Goal: Submit feedback/report problem: Leave review/rating

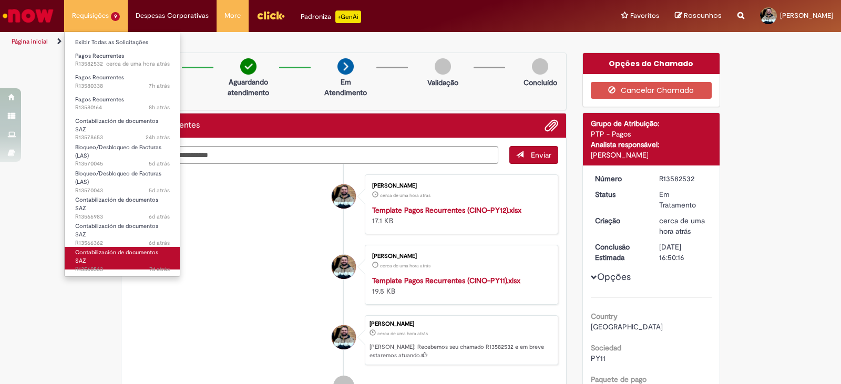
click at [98, 249] on span "Contabilización de documentos SAZ" at bounding box center [116, 257] width 83 height 16
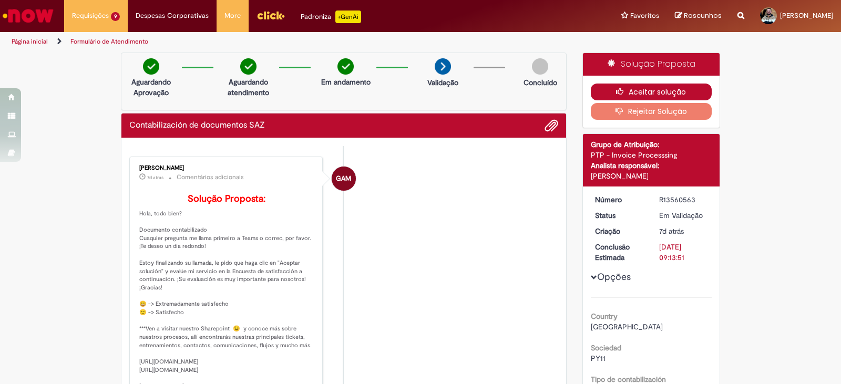
click at [651, 85] on button "Aceitar solução" at bounding box center [651, 92] width 121 height 17
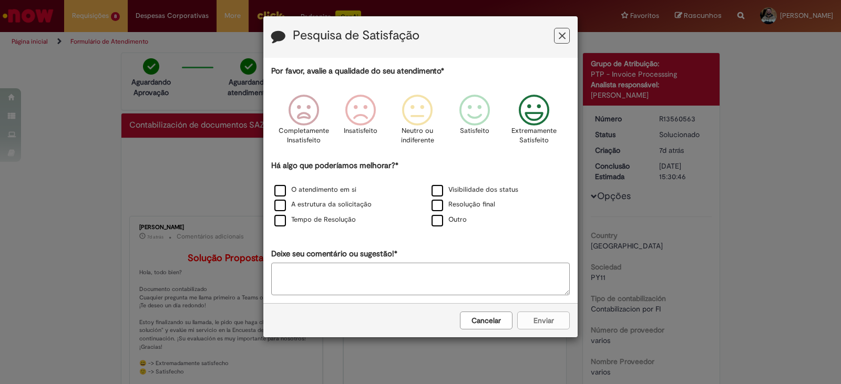
click at [527, 114] on icon "Feedback" at bounding box center [534, 111] width 39 height 32
drag, startPoint x: 308, startPoint y: 186, endPoint x: 311, endPoint y: 204, distance: 18.3
click at [308, 188] on label "O atendimento em si" at bounding box center [315, 190] width 82 height 10
click at [311, 204] on label "A estrutura da solicitação" at bounding box center [322, 205] width 97 height 10
drag, startPoint x: 314, startPoint y: 218, endPoint x: 404, endPoint y: 198, distance: 92.2
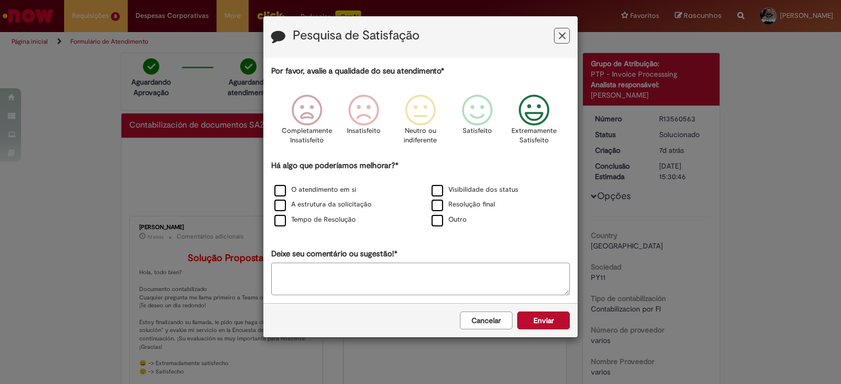
click at [315, 218] on label "Tempo de Resolução" at bounding box center [314, 220] width 81 height 10
click at [498, 190] on label "Visibilidade dos status" at bounding box center [475, 190] width 87 height 10
click at [481, 205] on label "Resolução final" at bounding box center [464, 205] width 64 height 10
click at [569, 328] on button "Enviar" at bounding box center [543, 321] width 53 height 18
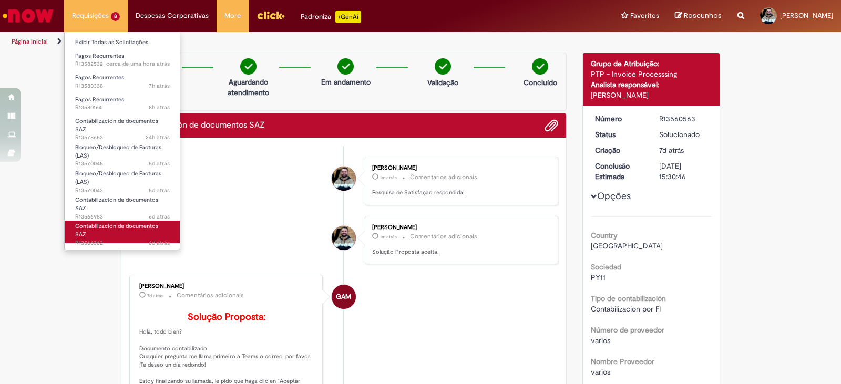
click at [100, 222] on span "Contabilización de documentos SAZ" at bounding box center [116, 230] width 83 height 16
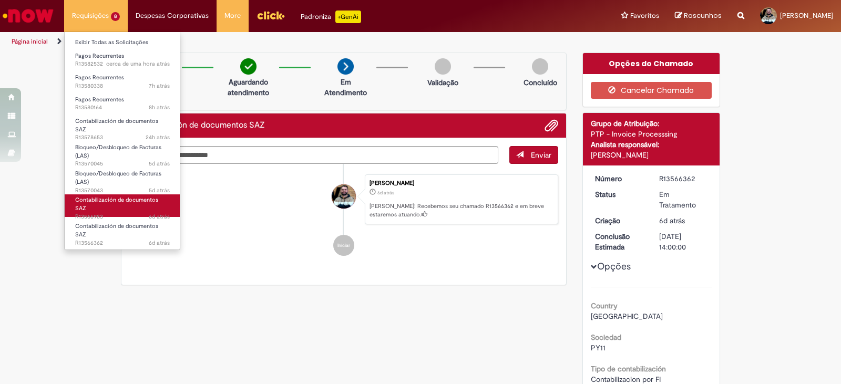
click at [99, 199] on span "Contabilización de documentos SAZ" at bounding box center [116, 204] width 83 height 16
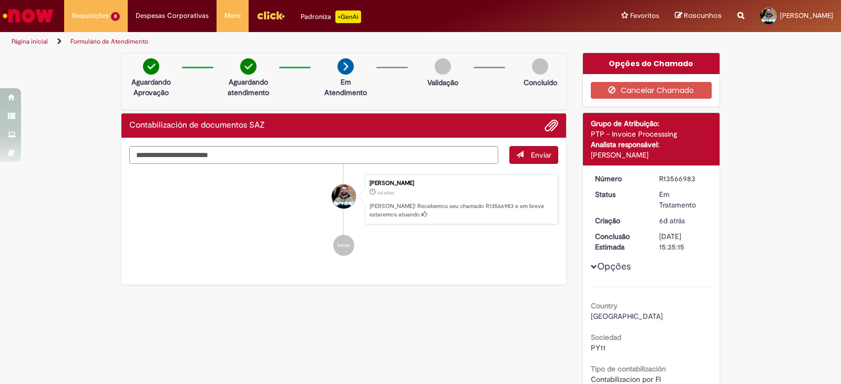
click at [259, 170] on ul "[PERSON_NAME] 6d atrás 6 dias atrás [PERSON_NAME]! Recebemos seu chamado R13566…" at bounding box center [343, 215] width 429 height 103
drag, startPoint x: 285, startPoint y: 276, endPoint x: 305, endPoint y: 277, distance: 20.0
click at [293, 276] on div "Enviar [PERSON_NAME] 6d atrás 6 dias atrás [PERSON_NAME]! Recebemos seu chamado…" at bounding box center [343, 211] width 445 height 147
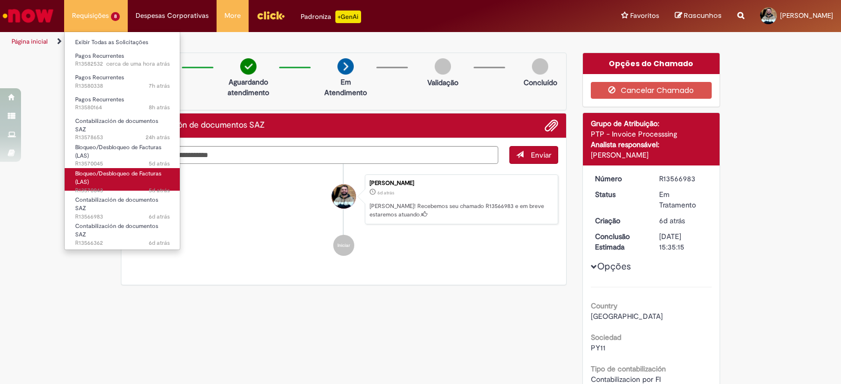
click at [91, 176] on link "Bloqueo/Desbloqueo de Facturas (LAS) 5d atrás 5 dias atrás R13570043" at bounding box center [123, 179] width 116 height 23
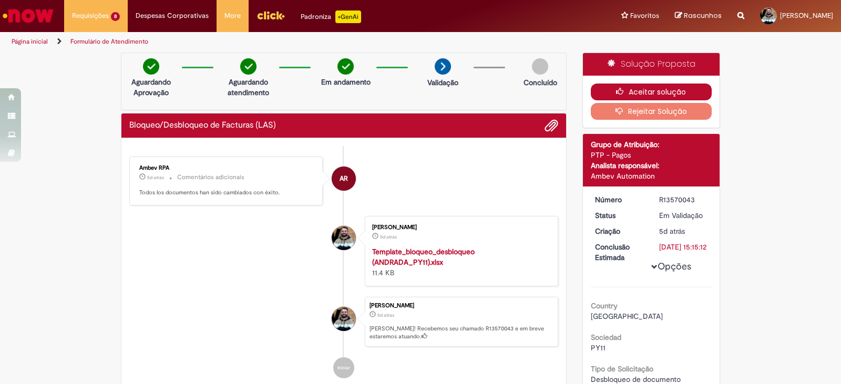
click at [682, 85] on button "Aceitar solução" at bounding box center [651, 92] width 121 height 17
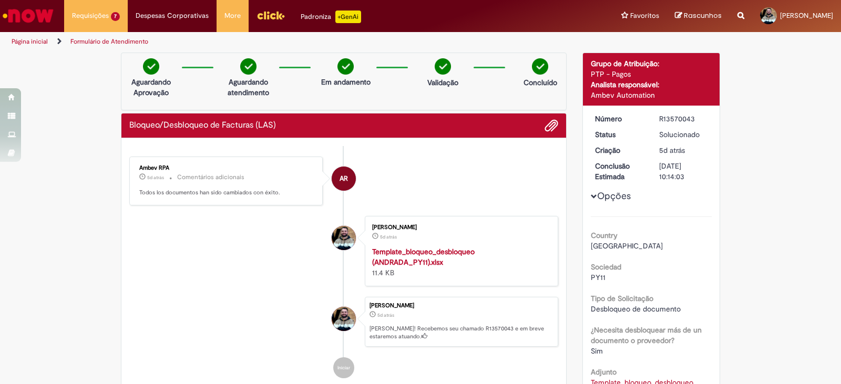
drag, startPoint x: 599, startPoint y: 73, endPoint x: 633, endPoint y: 69, distance: 34.3
click at [633, 69] on div "Detalhes do tíquete Grupo de Atribuição: PTP - Pagos Analista responsável: Ambe…" at bounding box center [651, 79] width 137 height 53
click at [616, 79] on div "Analista responsável:" at bounding box center [651, 84] width 121 height 11
click at [666, 93] on body "Pular para o conteúdo da página Requisições 7 Exibir Todas as Solicitações Pago…" at bounding box center [420, 192] width 841 height 384
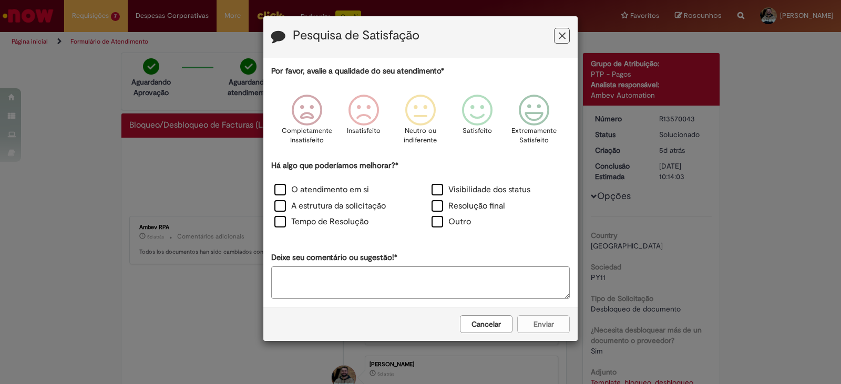
click at [617, 97] on div "Pesquisa de Satisfação Por favor, avalie a qualidade do seu atendimento* Comple…" at bounding box center [420, 192] width 841 height 384
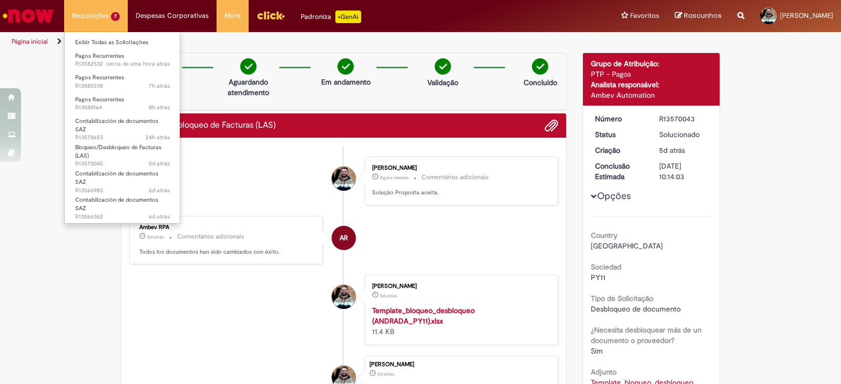
click at [106, 15] on li "Requisições 7 Exibir Todas as Solicitações Pagos Recurrentes cerca de uma hora …" at bounding box center [96, 16] width 64 height 32
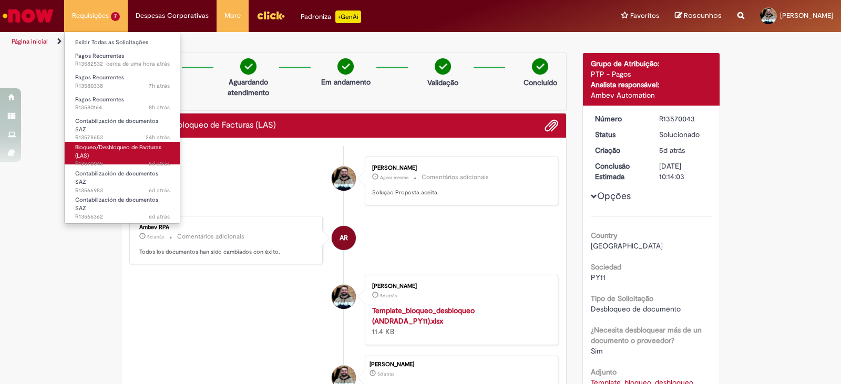
click at [94, 151] on link "Bloqueo/Desbloqueo de Facturas (LAS) 5d atrás 5 dias atrás R13570045" at bounding box center [123, 153] width 116 height 23
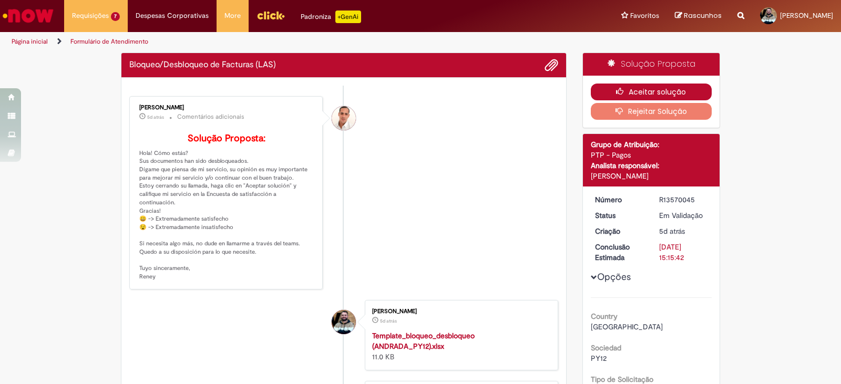
click at [643, 95] on button "Aceitar solução" at bounding box center [651, 92] width 121 height 17
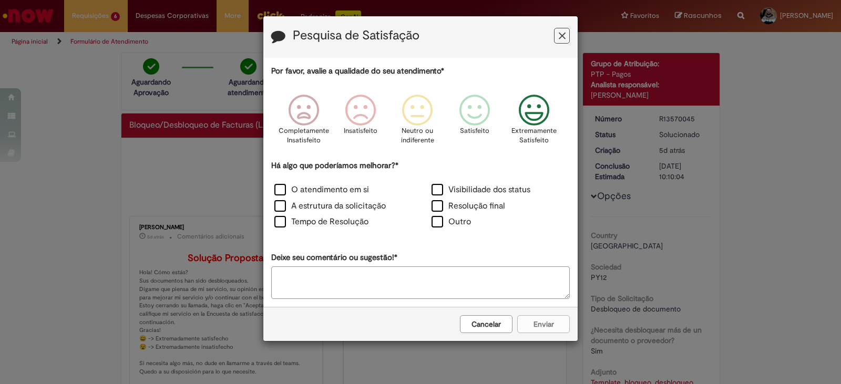
click at [533, 112] on icon "Feedback" at bounding box center [534, 111] width 39 height 32
drag, startPoint x: 460, startPoint y: 190, endPoint x: 449, endPoint y: 207, distance: 20.3
click at [458, 192] on label "Visibilidade dos status" at bounding box center [481, 190] width 99 height 12
click at [449, 207] on label "Resolução final" at bounding box center [469, 206] width 74 height 12
click at [314, 191] on label "O atendimento em si" at bounding box center [321, 190] width 95 height 12
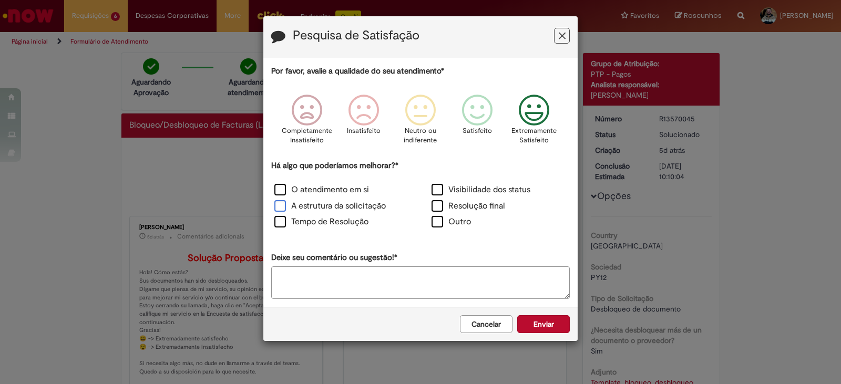
click at [299, 207] on label "A estrutura da solicitação" at bounding box center [329, 206] width 111 height 12
click at [300, 219] on label "Tempo de Resolução" at bounding box center [321, 222] width 94 height 12
click at [539, 328] on button "Enviar" at bounding box center [543, 324] width 53 height 18
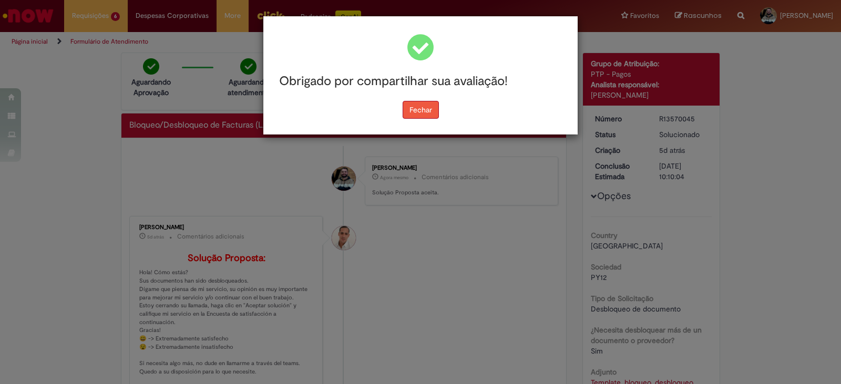
click at [426, 110] on button "Fechar" at bounding box center [421, 110] width 36 height 18
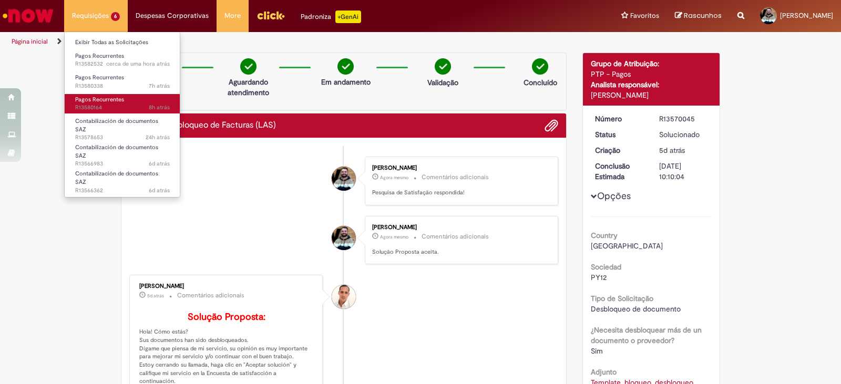
click at [81, 107] on span "8h atrás 8 horas atrás R13580164" at bounding box center [122, 108] width 95 height 8
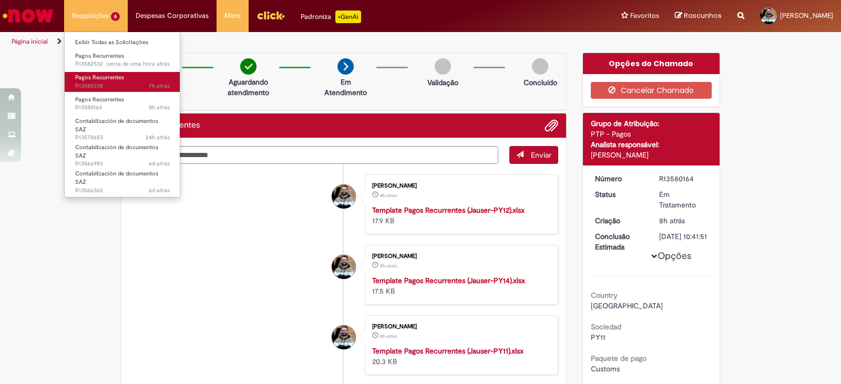
click at [102, 84] on span "7h atrás 7 horas atrás R13580338" at bounding box center [122, 86] width 95 height 8
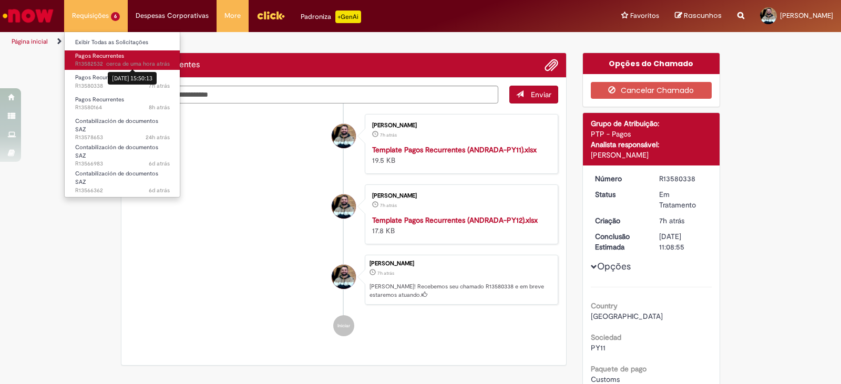
click at [114, 64] on span "cerca de uma hora atrás" at bounding box center [138, 64] width 64 height 8
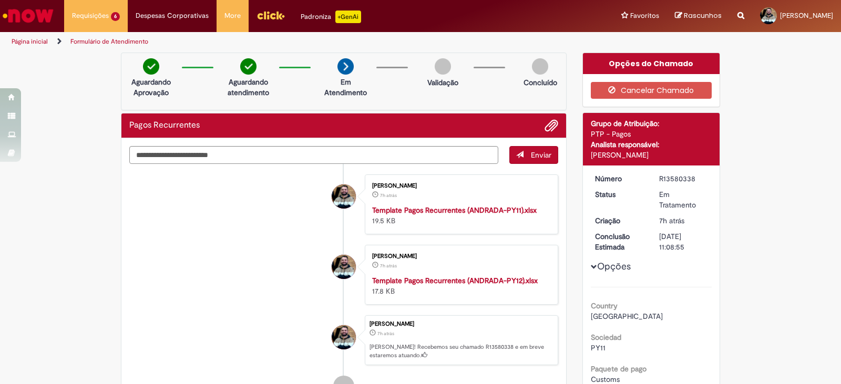
click at [219, 300] on li "[PERSON_NAME] 7h atrás 7 horas atrás Template Pagos Recurrentes (ANDRADA-PY12).…" at bounding box center [343, 275] width 429 height 60
click at [220, 240] on ul "[PERSON_NAME] 2h atrás 2 horas atrás [DATE] 15:50:09 Template Pagos Recurrentes…" at bounding box center [343, 286] width 429 height 244
click at [211, 222] on li "[PERSON_NAME] 2h atrás 2 horas atrás Template Pagos Recurrentes (CINO-PY12).xls…" at bounding box center [343, 205] width 429 height 60
click at [198, 229] on li "[PERSON_NAME] 2h atrás 2 horas atrás Template Pagos Recurrentes (CINO-PY12).xls…" at bounding box center [343, 205] width 429 height 60
click at [258, 220] on li "[PERSON_NAME] 2h atrás 2 horas atrás Template Pagos Recurrentes (CINO-PY12).xls…" at bounding box center [343, 205] width 429 height 60
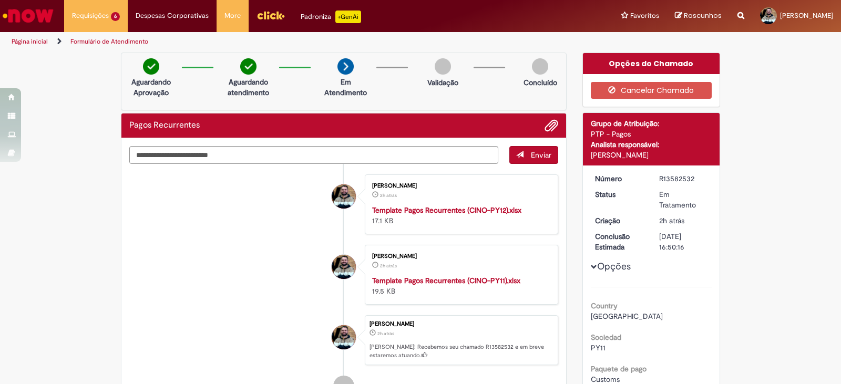
click at [225, 263] on li "[PERSON_NAME] 2h atrás 2 horas atrás Template Pagos Recurrentes (CINO-PY11).xls…" at bounding box center [343, 275] width 429 height 60
click at [222, 246] on li "[PERSON_NAME] 2h atrás 2 horas atrás Template Pagos Recurrentes (CINO-PY11).xls…" at bounding box center [343, 275] width 429 height 60
click at [251, 223] on li "[PERSON_NAME] 2h atrás 2 horas atrás Template Pagos Recurrentes (CINO-PY12).xls…" at bounding box center [343, 205] width 429 height 60
